Goal: Information Seeking & Learning: Learn about a topic

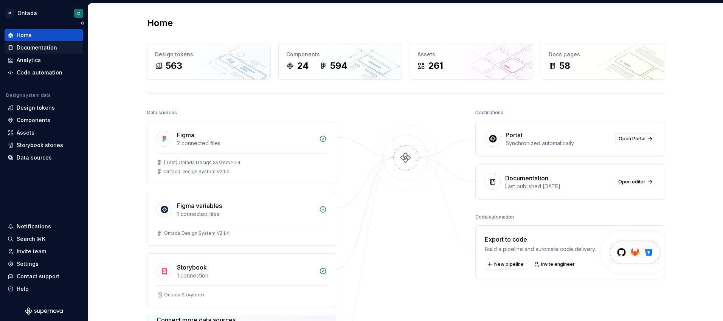
click at [37, 47] on div "Documentation" at bounding box center [37, 48] width 40 height 8
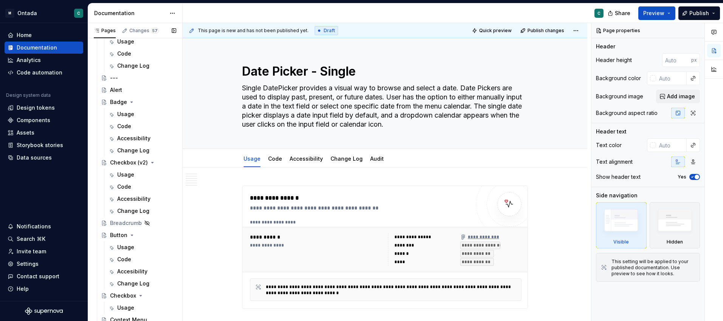
scroll to position [274, 0]
click at [124, 187] on div "Code" at bounding box center [124, 187] width 14 height 8
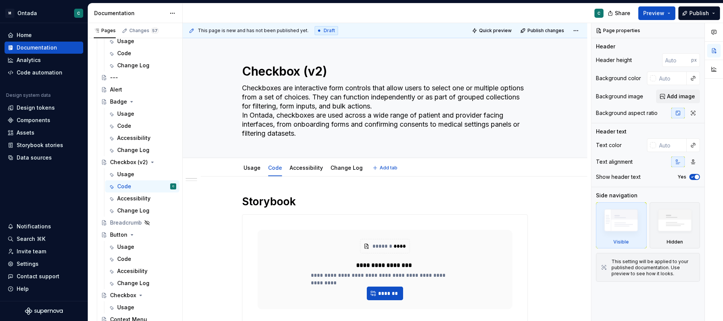
scroll to position [49, 0]
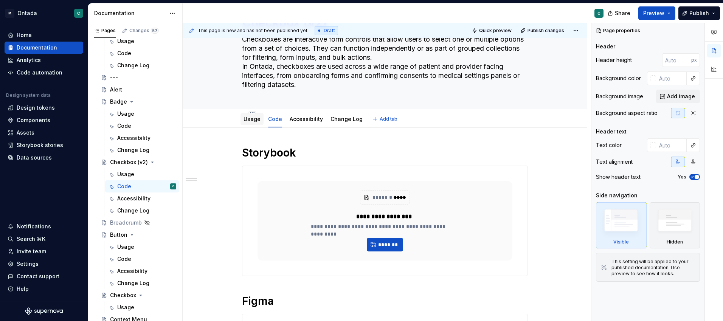
click at [252, 120] on link "Usage" at bounding box center [251, 119] width 17 height 6
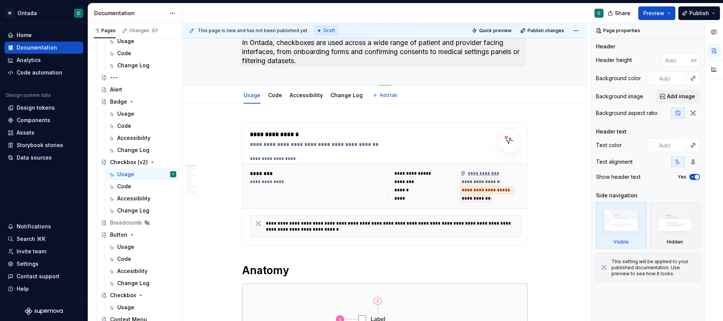
scroll to position [74, 0]
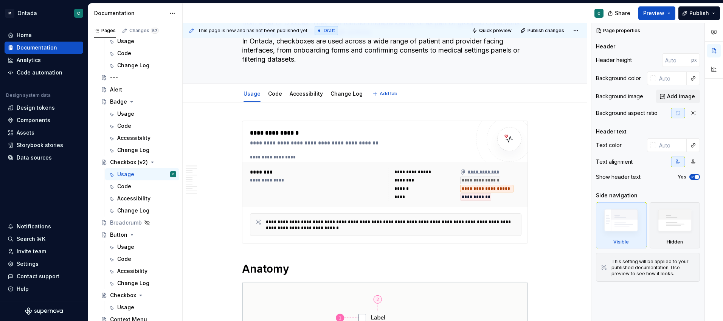
click at [272, 101] on div "Usage Code Accessibility Change Log" at bounding box center [302, 95] width 131 height 20
click at [274, 95] on link "Code" at bounding box center [275, 93] width 14 height 6
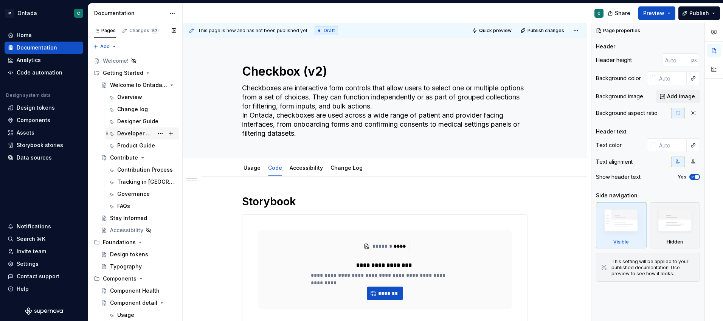
click at [122, 127] on div "Developer Guide" at bounding box center [142, 133] width 74 height 12
click at [122, 121] on div "Designer Guide" at bounding box center [135, 122] width 36 height 8
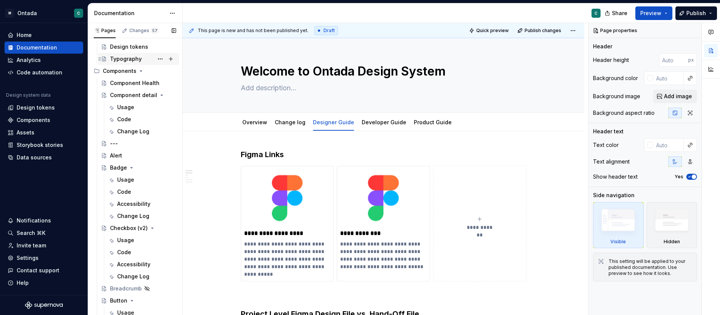
scroll to position [230, 0]
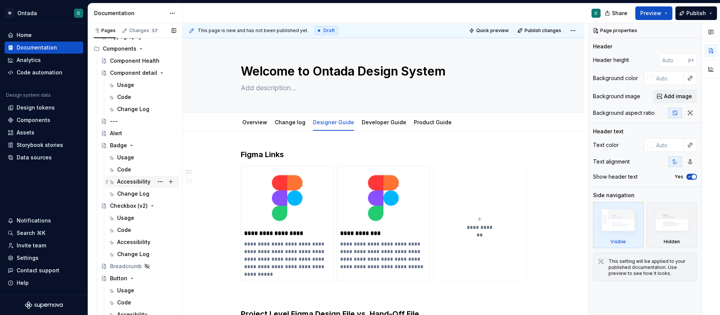
click at [119, 181] on div "Accessibility" at bounding box center [133, 182] width 33 height 8
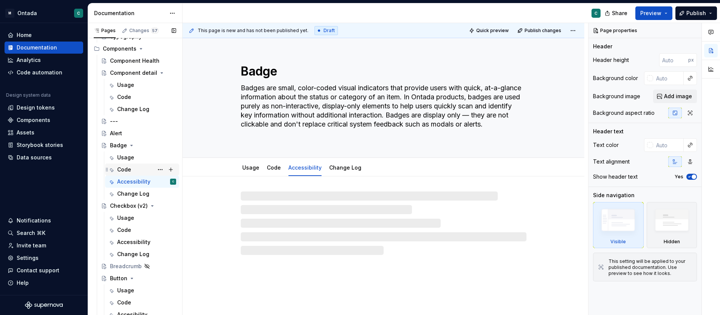
click at [122, 171] on div "Code" at bounding box center [124, 170] width 14 height 8
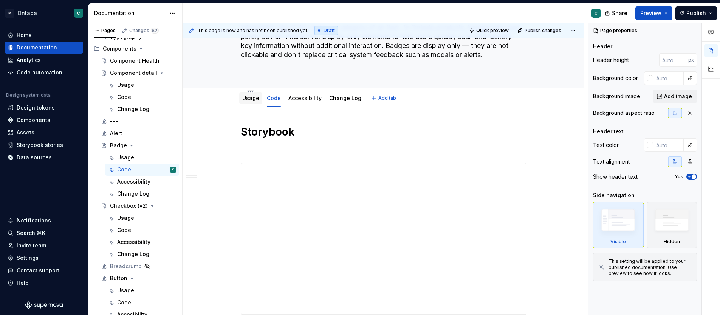
scroll to position [91, 0]
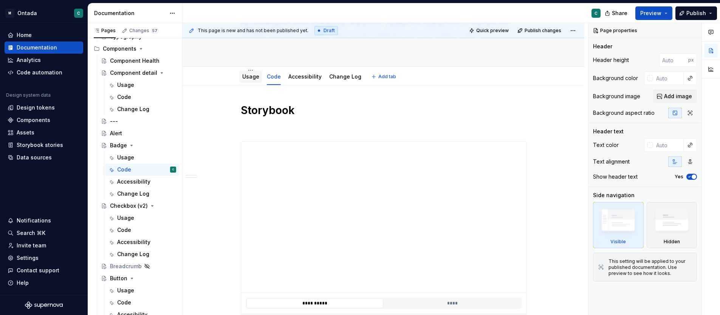
click at [250, 79] on link "Usage" at bounding box center [250, 76] width 17 height 6
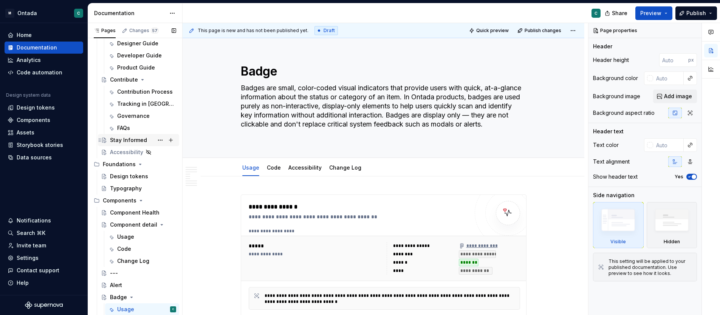
scroll to position [82, 0]
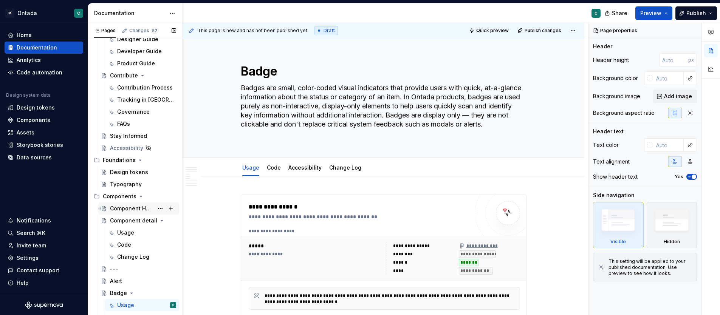
click at [124, 207] on div "Component Health" at bounding box center [131, 209] width 43 height 8
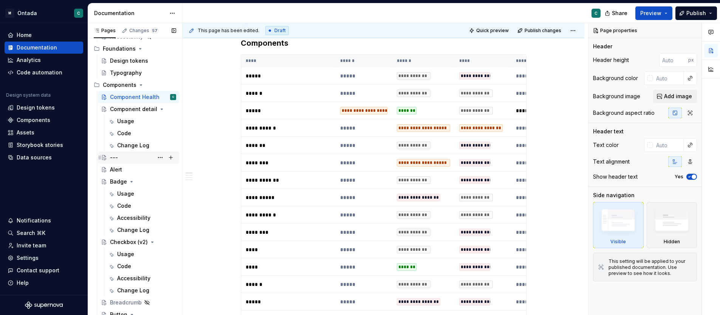
scroll to position [206, 0]
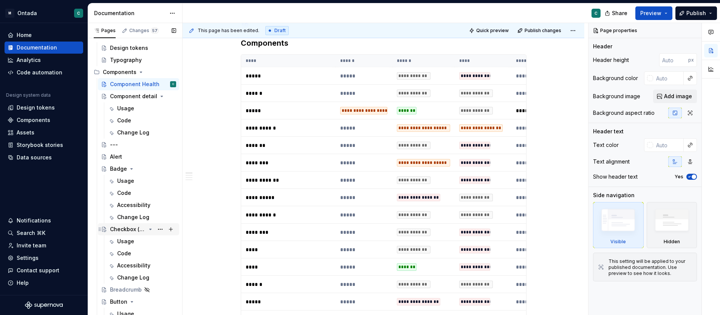
click at [119, 226] on div "Checkbox (v2)" at bounding box center [128, 230] width 36 height 8
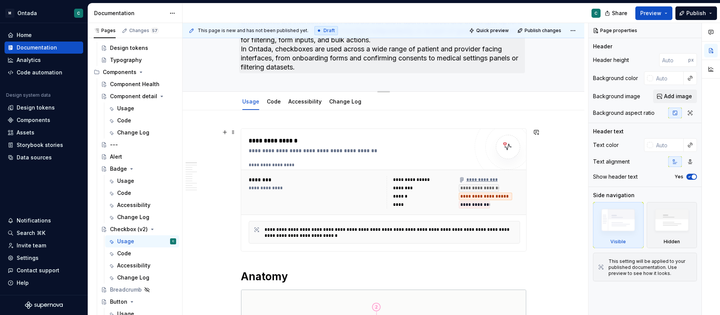
scroll to position [74, 0]
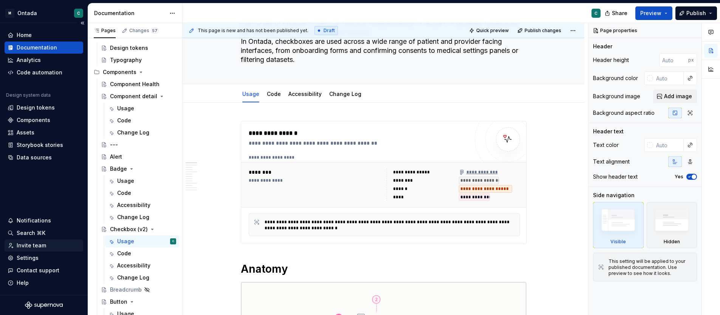
click at [25, 248] on div "Invite team" at bounding box center [31, 246] width 29 height 8
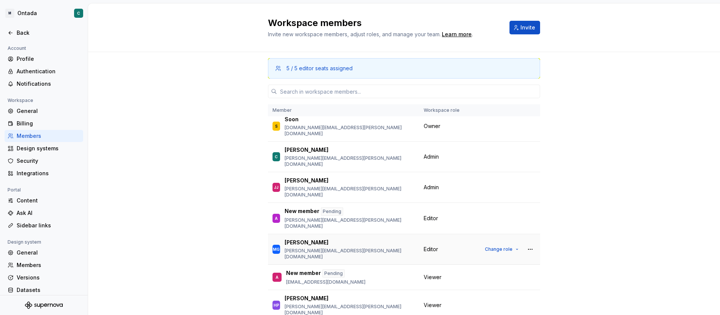
scroll to position [9, 0]
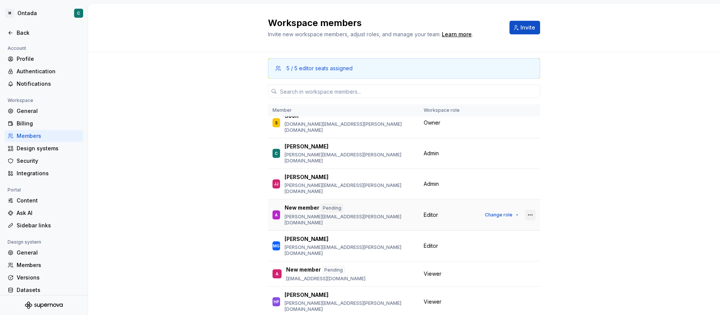
click at [530, 210] on button "button" at bounding box center [530, 215] width 11 height 11
click at [488, 211] on div "Send invitation again" at bounding box center [479, 211] width 57 height 8
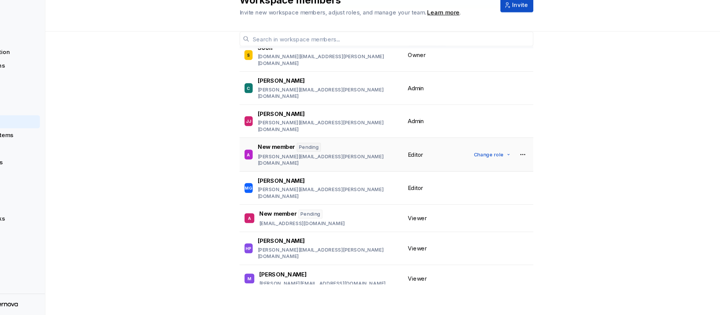
scroll to position [0, 0]
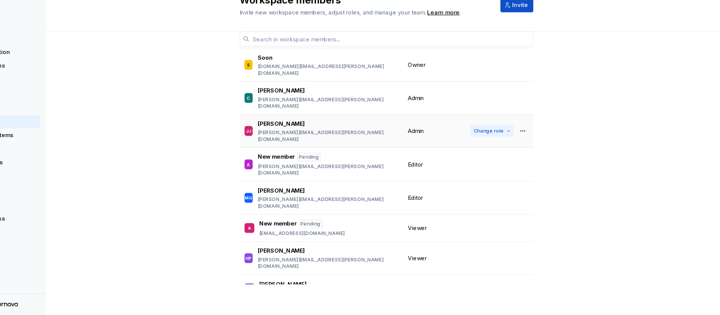
click at [502, 141] on span "Change role" at bounding box center [499, 144] width 28 height 6
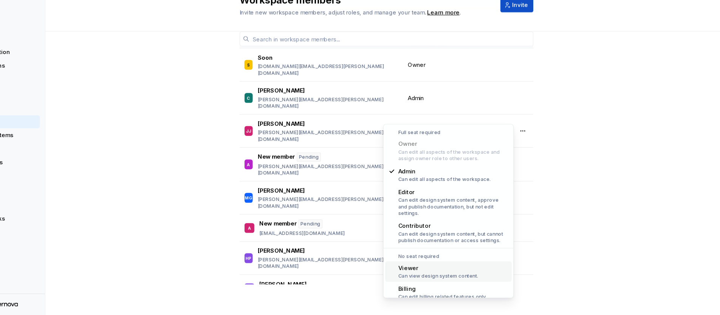
click at [433, 268] on div "Viewer" at bounding box center [452, 272] width 74 height 8
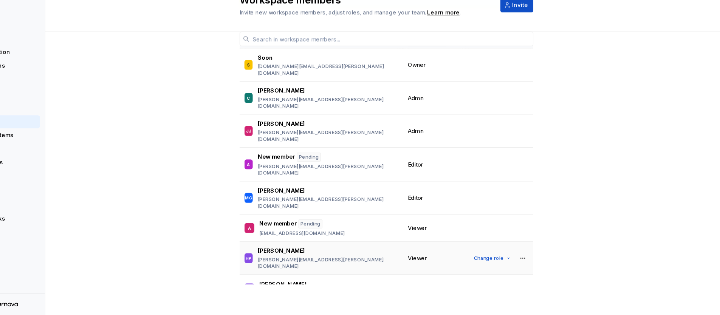
scroll to position [9, 0]
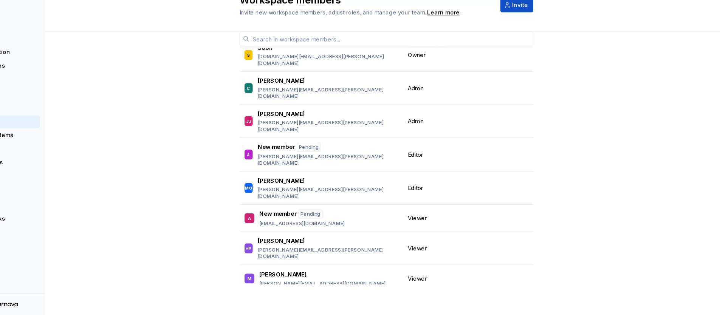
click at [431, 305] on span "Viewer" at bounding box center [433, 309] width 18 height 8
click at [511, 306] on span "Change role" at bounding box center [499, 309] width 28 height 6
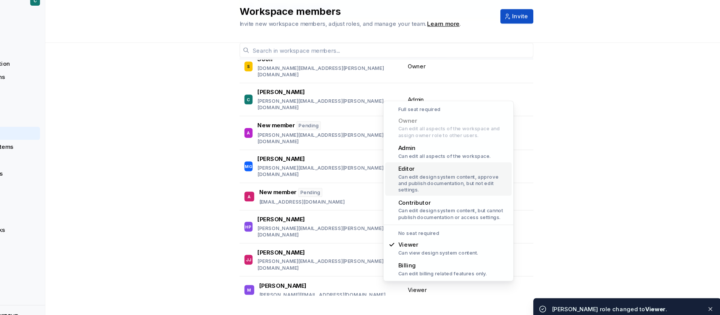
click at [437, 178] on div "Can edit design system content, approve and publish documentation, but not edit…" at bounding box center [466, 182] width 102 height 18
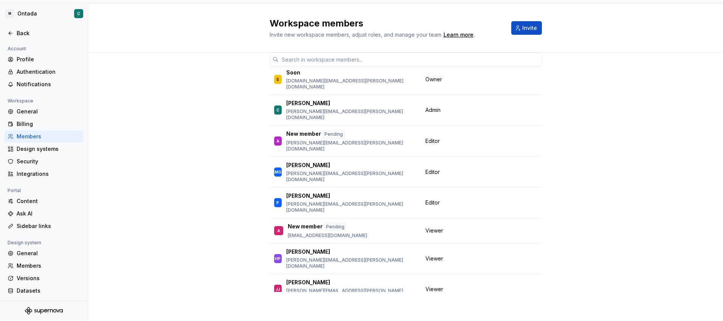
scroll to position [3, 0]
click at [18, 34] on div "Back" at bounding box center [48, 33] width 63 height 8
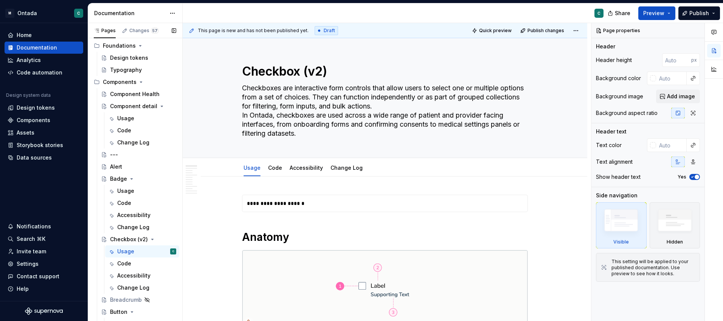
scroll to position [197, 0]
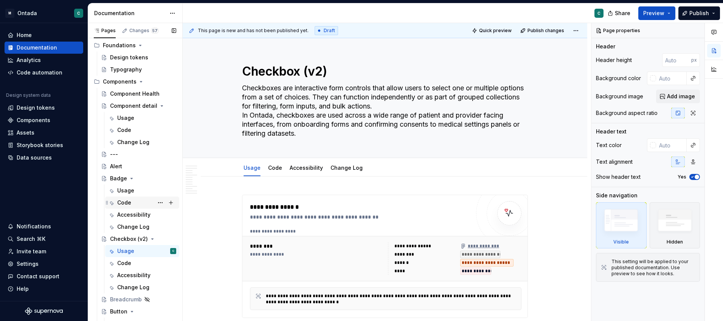
click at [124, 198] on div "Code" at bounding box center [146, 202] width 59 height 11
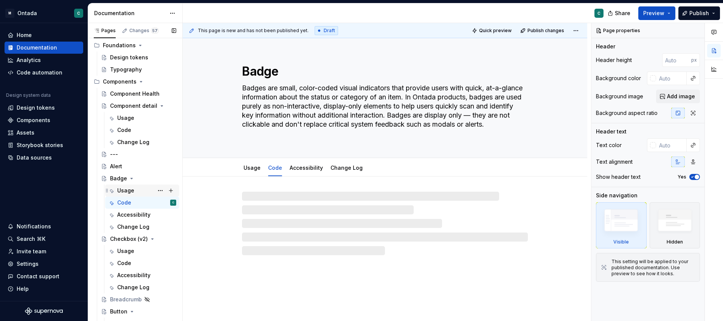
click at [123, 189] on div "Usage" at bounding box center [125, 191] width 17 height 8
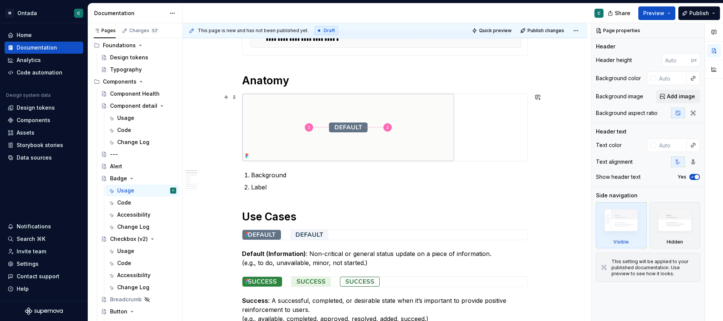
scroll to position [264, 0]
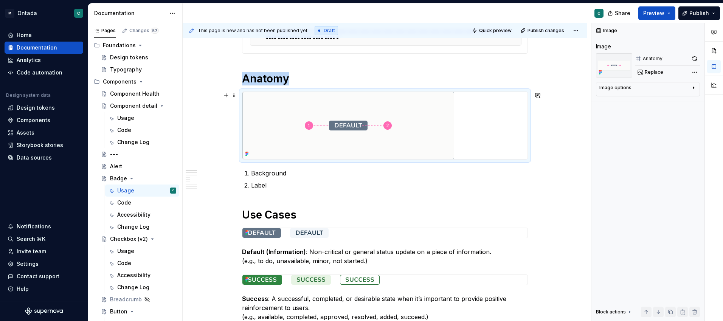
click at [285, 125] on img at bounding box center [348, 125] width 212 height 67
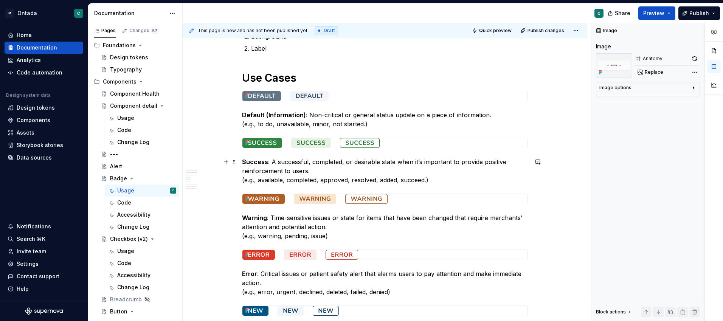
scroll to position [414, 0]
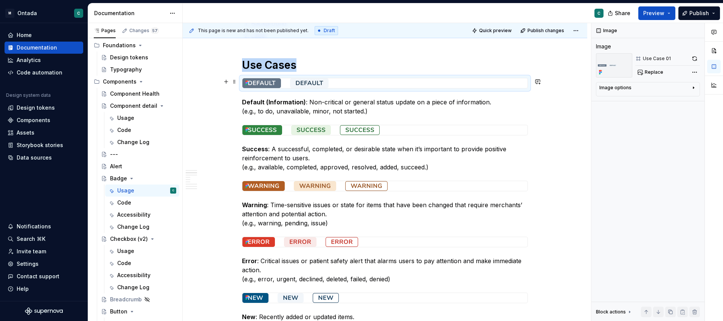
click at [257, 83] on img at bounding box center [314, 83] width 145 height 10
click at [247, 81] on icon at bounding box center [246, 81] width 2 height 2
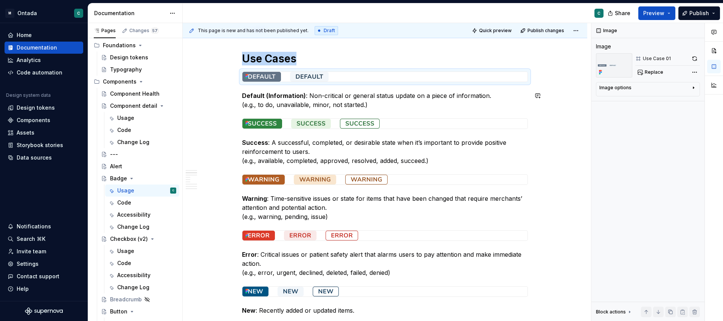
scroll to position [422, 0]
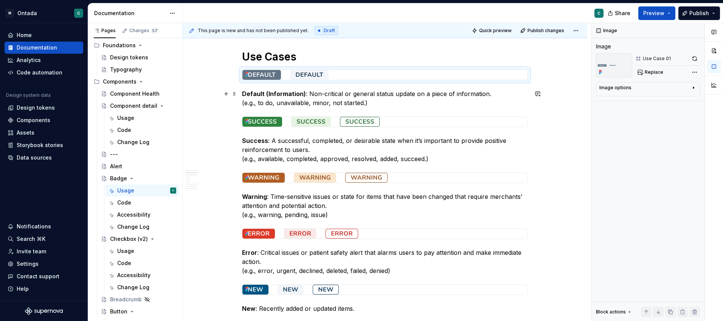
click at [277, 95] on strong "Default (Information)" at bounding box center [274, 94] width 64 height 8
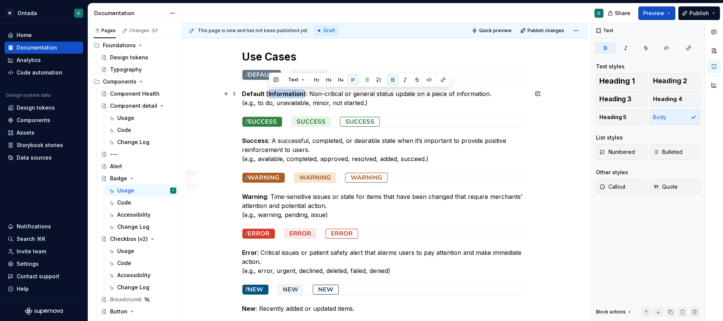
click at [277, 95] on strong "Default (Information)" at bounding box center [274, 94] width 64 height 8
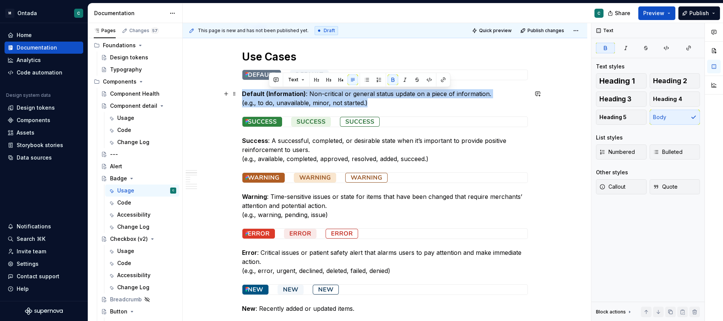
click at [277, 95] on strong "Default (Information)" at bounding box center [274, 94] width 64 height 8
drag, startPoint x: 245, startPoint y: 93, endPoint x: 400, endPoint y: 103, distance: 155.3
click at [400, 103] on p "Default (Information) : Non-critical or general status update on a piece of inf…" at bounding box center [385, 98] width 286 height 18
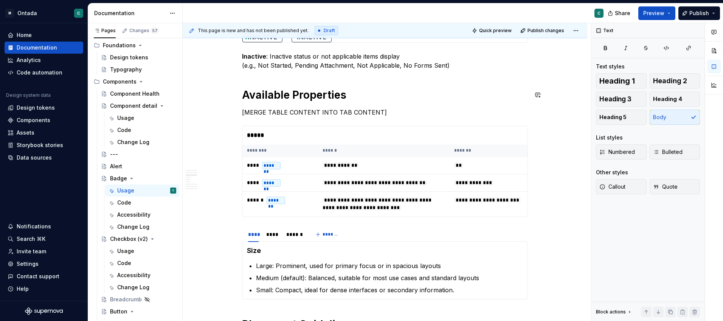
scroll to position [729, 0]
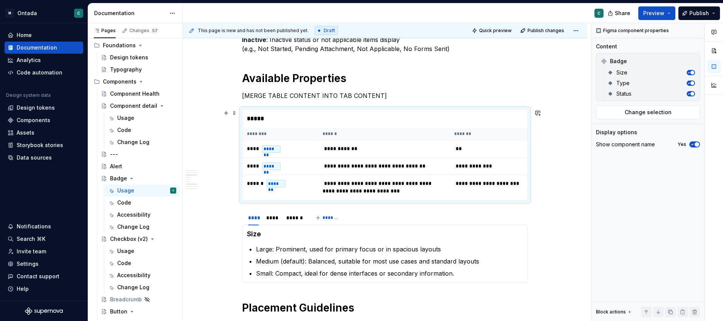
click at [286, 132] on th "********" at bounding box center [280, 134] width 76 height 12
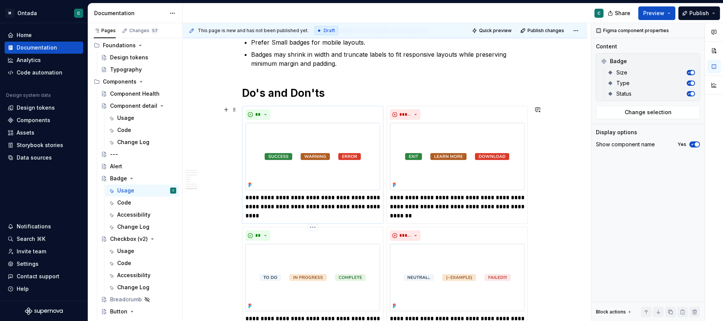
scroll to position [1113, 0]
click at [227, 107] on button "button" at bounding box center [226, 109] width 11 height 11
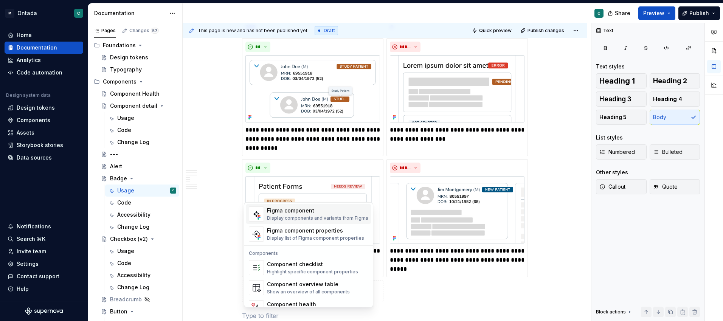
scroll to position [752, 0]
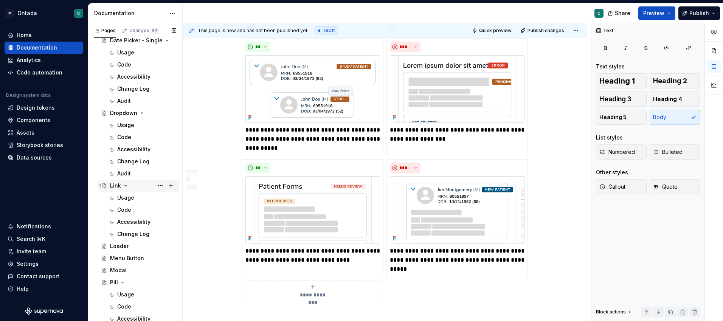
scroll to position [615, 0]
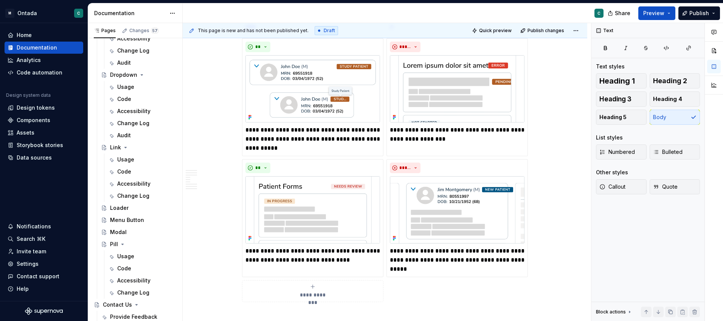
type textarea "*"
